Goal: Complete application form

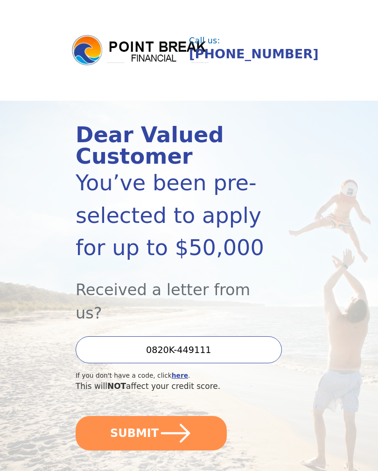
click at [194, 418] on button "SUBMIT" at bounding box center [151, 433] width 151 height 35
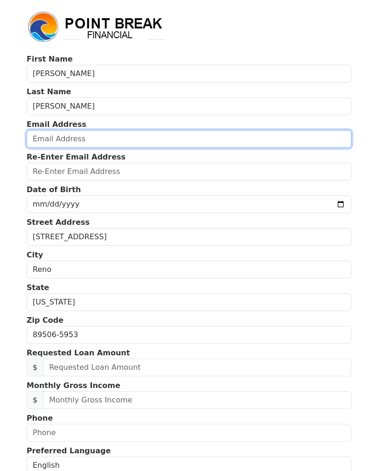
click at [54, 144] on input "email" at bounding box center [189, 139] width 325 height 18
type input "[EMAIL_ADDRESS][DOMAIN_NAME]"
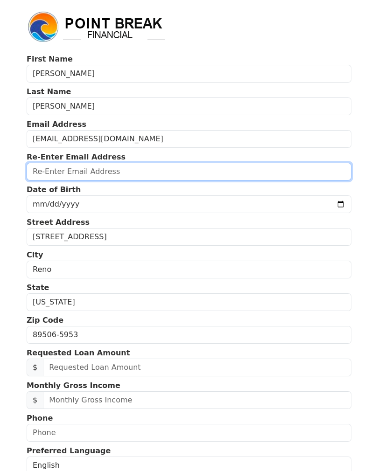
click at [42, 172] on input "email" at bounding box center [189, 172] width 325 height 18
type input "lupeayala2012@yahoo.com"
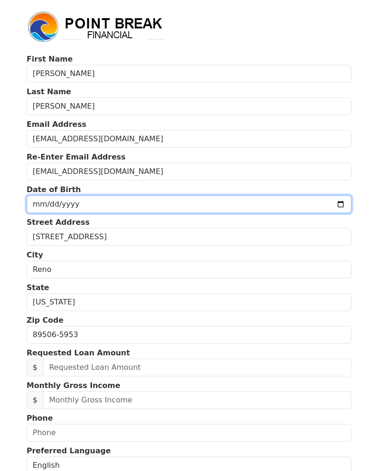
click at [47, 205] on input "date" at bounding box center [189, 204] width 325 height 18
type input "2025-11-29"
click at [221, 201] on input "2025-11-29" at bounding box center [189, 204] width 325 height 18
click at [57, 201] on input "2025-11-29" at bounding box center [189, 204] width 325 height 18
click at [223, 204] on input "2025-11-29" at bounding box center [189, 204] width 325 height 18
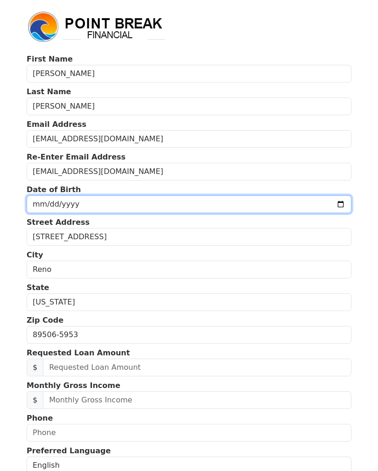
click at [44, 210] on input "date" at bounding box center [189, 204] width 325 height 18
type input "1969-11-29"
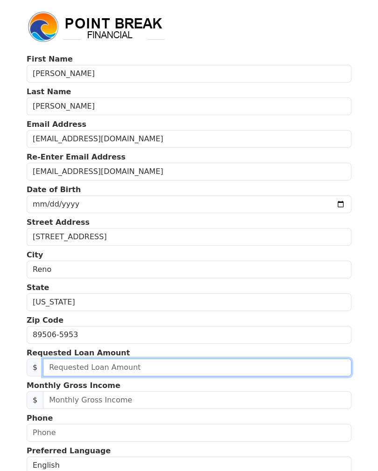
click at [60, 369] on input "text" at bounding box center [197, 368] width 308 height 18
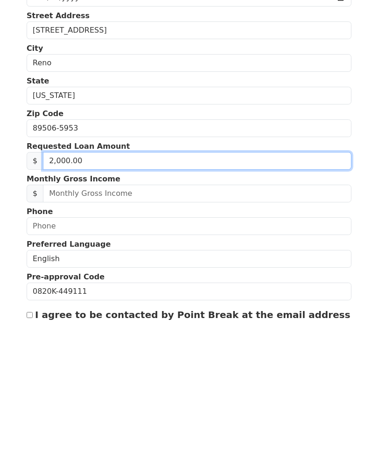
type input "20,000.00"
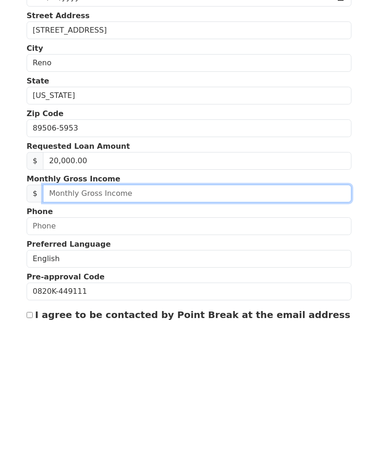
click at [81, 334] on input "text" at bounding box center [197, 343] width 308 height 18
type input "65,000.00"
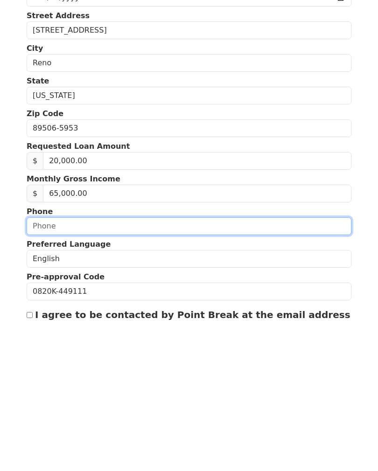
click at [47, 367] on input "text" at bounding box center [189, 376] width 325 height 18
type input "(755) 842-6185"
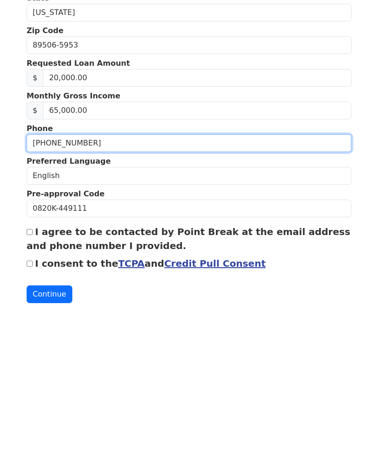
scroll to position [142, 0]
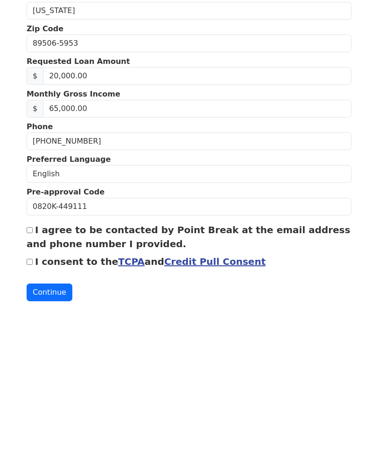
click at [31, 376] on input "I agree to be contacted by Point Break at the email address and phone number I …" at bounding box center [30, 379] width 6 height 6
checkbox input "true"
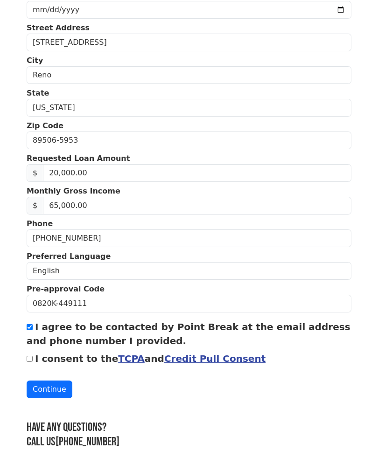
click at [31, 357] on input "I consent to the TCPA and Credit Pull Consent" at bounding box center [30, 359] width 6 height 6
checkbox input "true"
click at [47, 390] on button "Continue" at bounding box center [50, 390] width 46 height 18
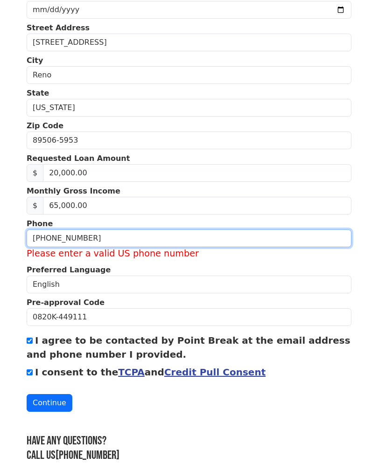
click at [87, 239] on input "(755) 842-6185" at bounding box center [189, 238] width 325 height 18
type input "(775) 842-6185"
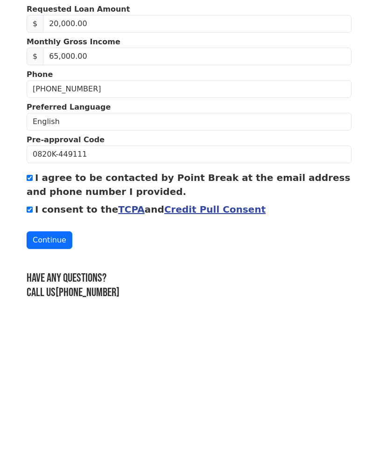
click at [43, 381] on button "Continue" at bounding box center [50, 390] width 46 height 18
